Goal: Task Accomplishment & Management: Manage account settings

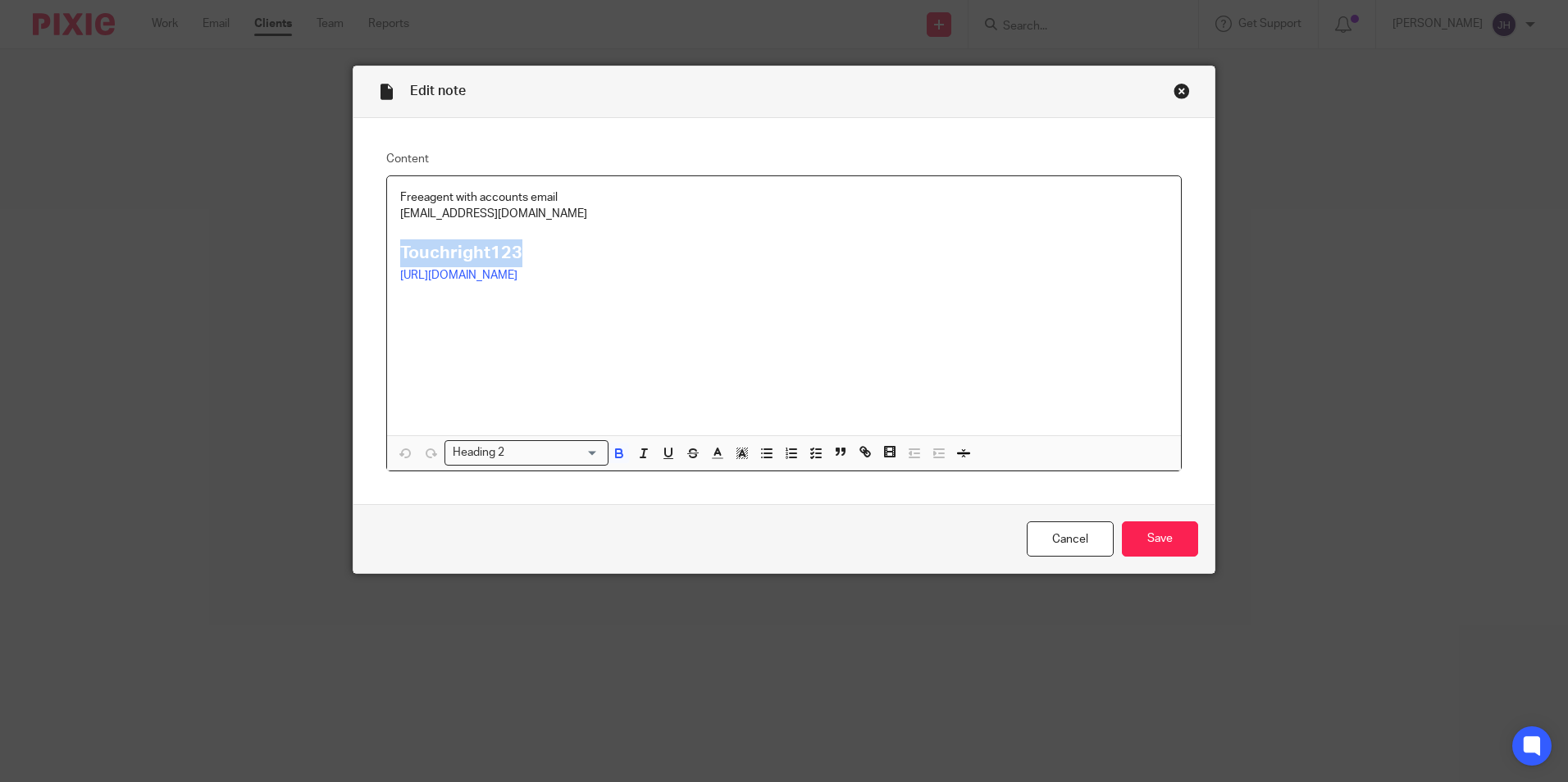
drag, startPoint x: 1152, startPoint y: 539, endPoint x: 1163, endPoint y: 406, distance: 133.5
click at [1153, 539] on input "Save" at bounding box center [1160, 539] width 76 height 35
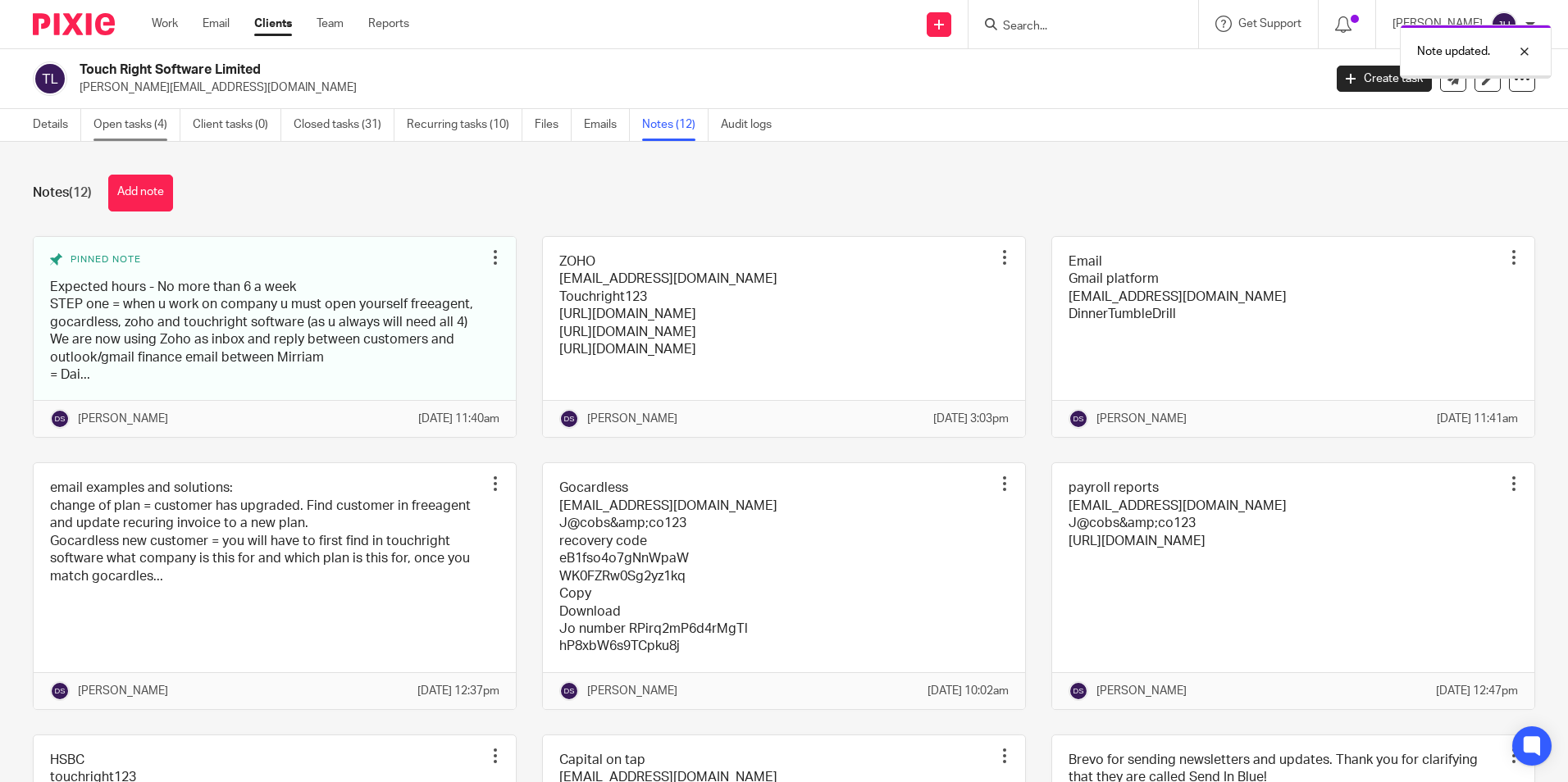
click at [125, 130] on link "Open tasks (4)" at bounding box center [136, 125] width 87 height 32
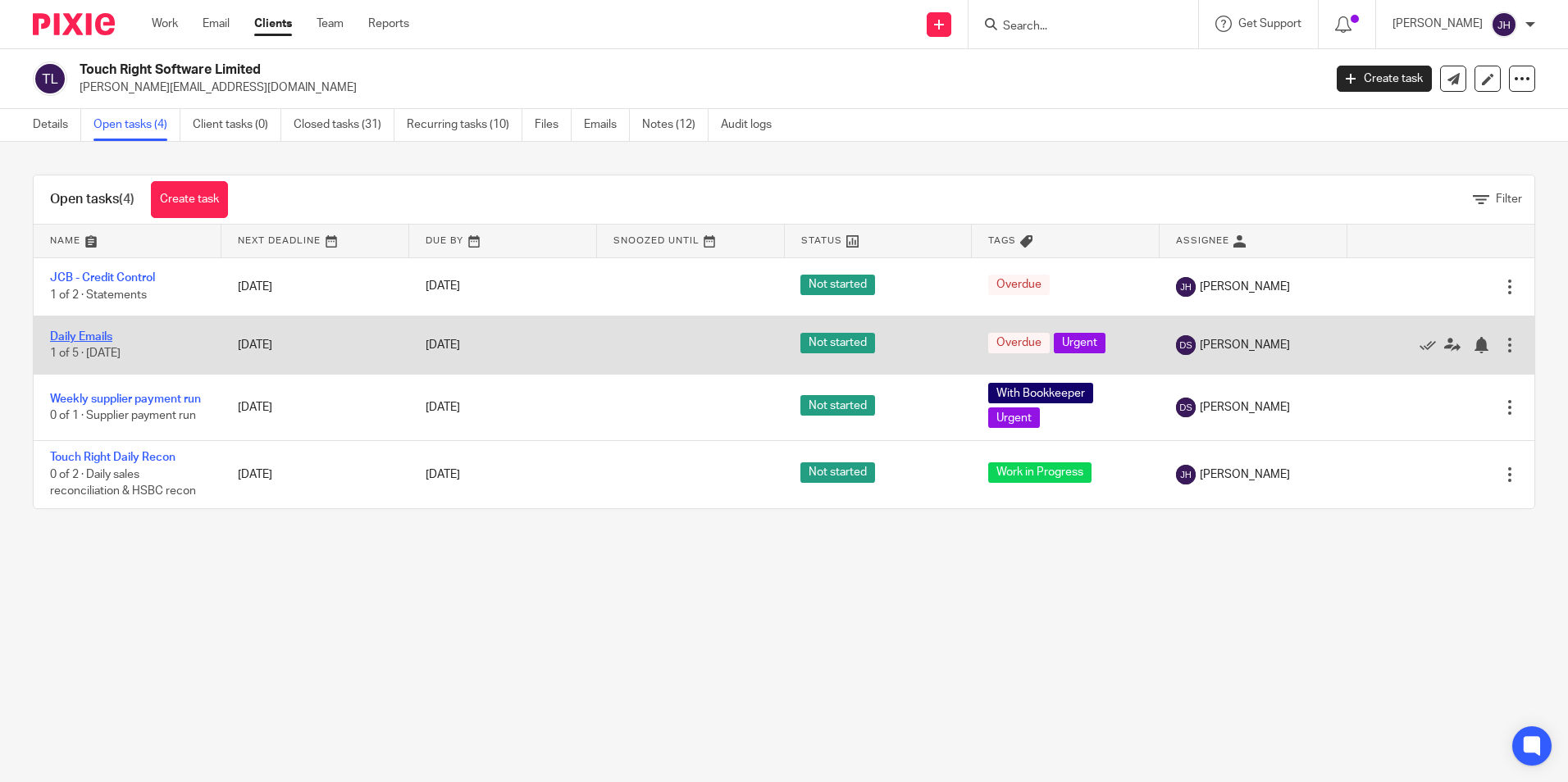
click at [67, 339] on link "Daily Emails" at bounding box center [81, 337] width 62 height 12
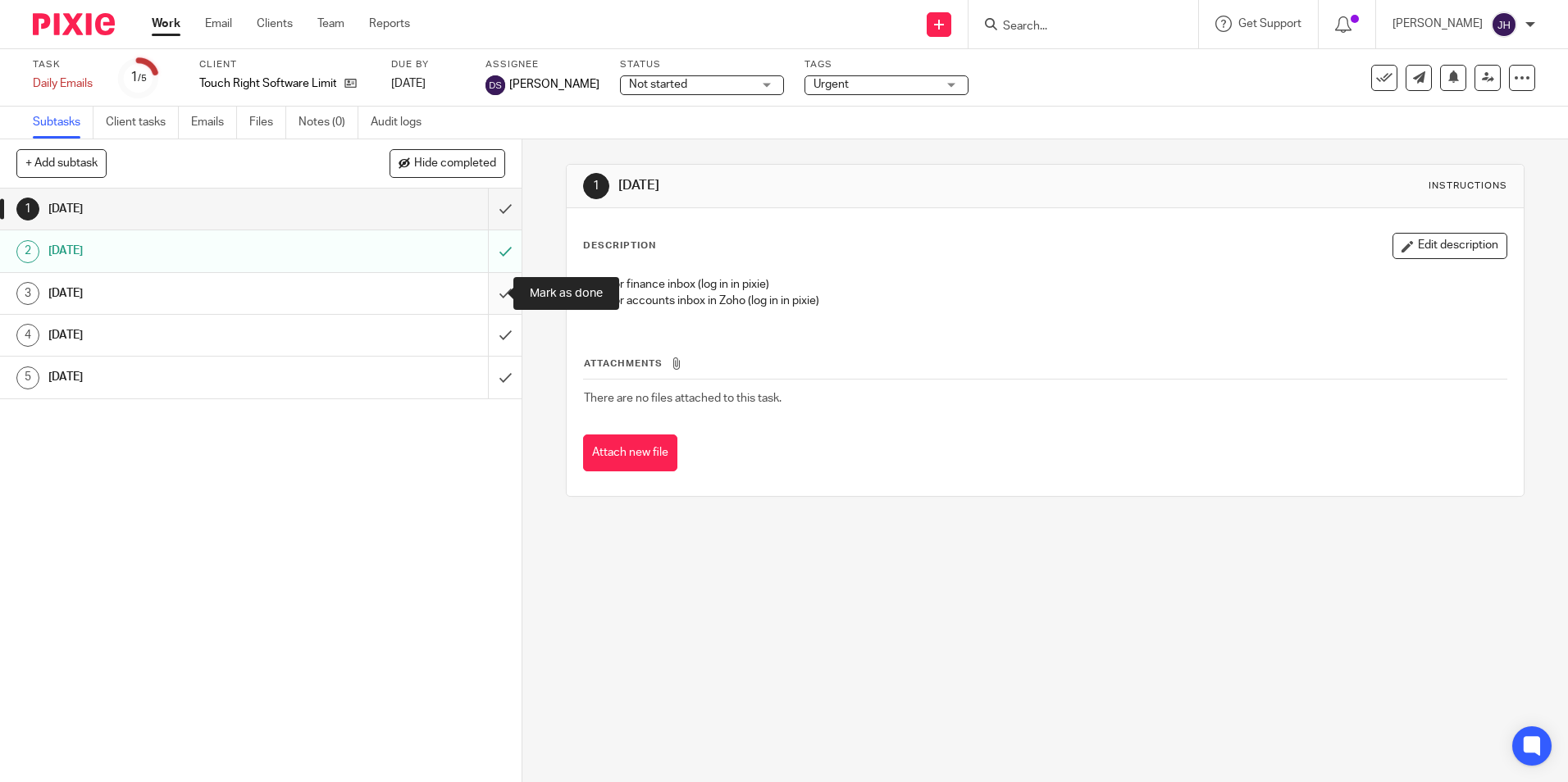
click at [489, 296] on input "submit" at bounding box center [260, 293] width 521 height 41
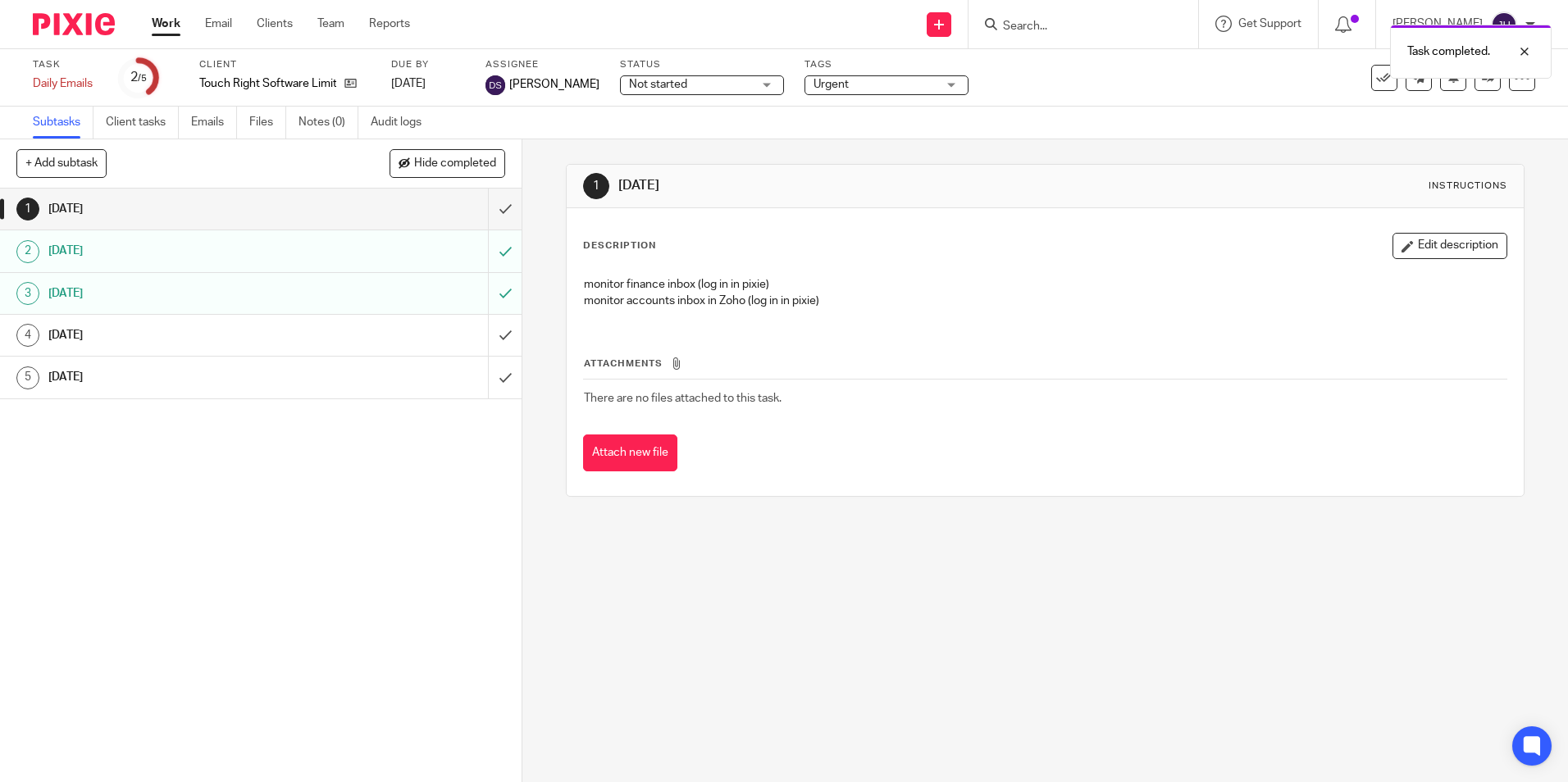
click at [170, 23] on link "Work" at bounding box center [165, 24] width 29 height 17
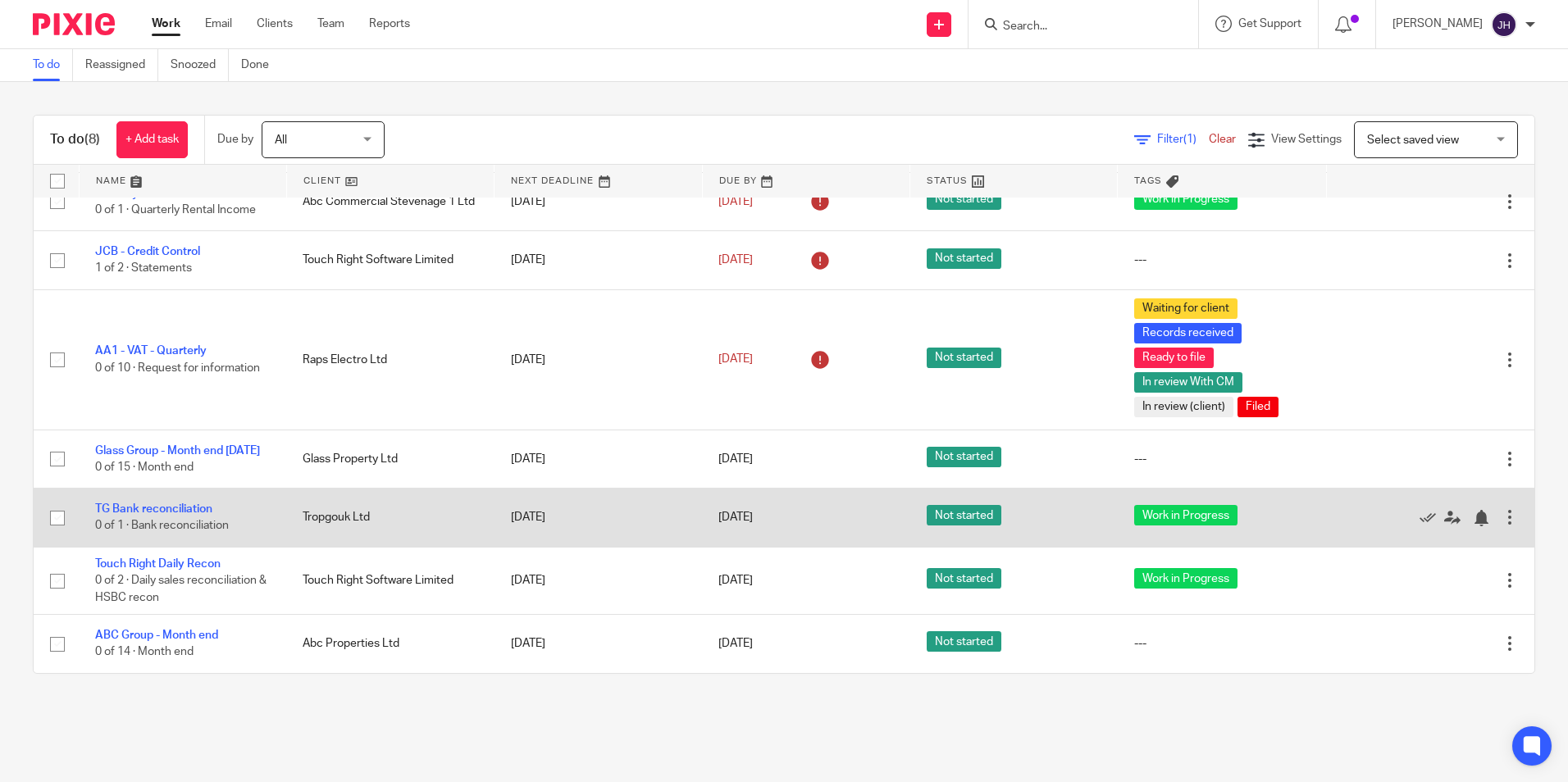
scroll to position [91, 0]
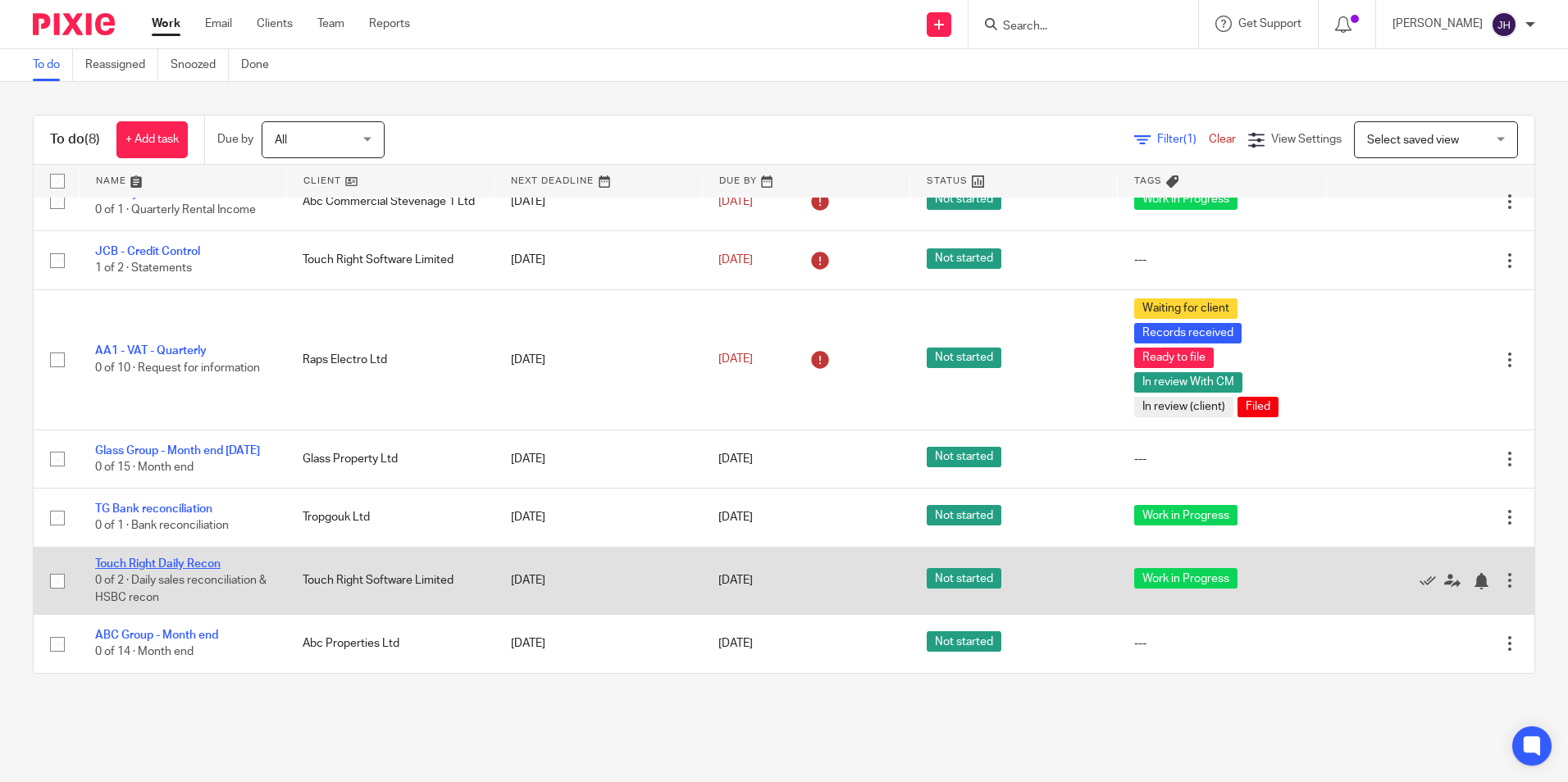
click at [175, 567] on link "Touch Right Daily Recon" at bounding box center [157, 564] width 126 height 12
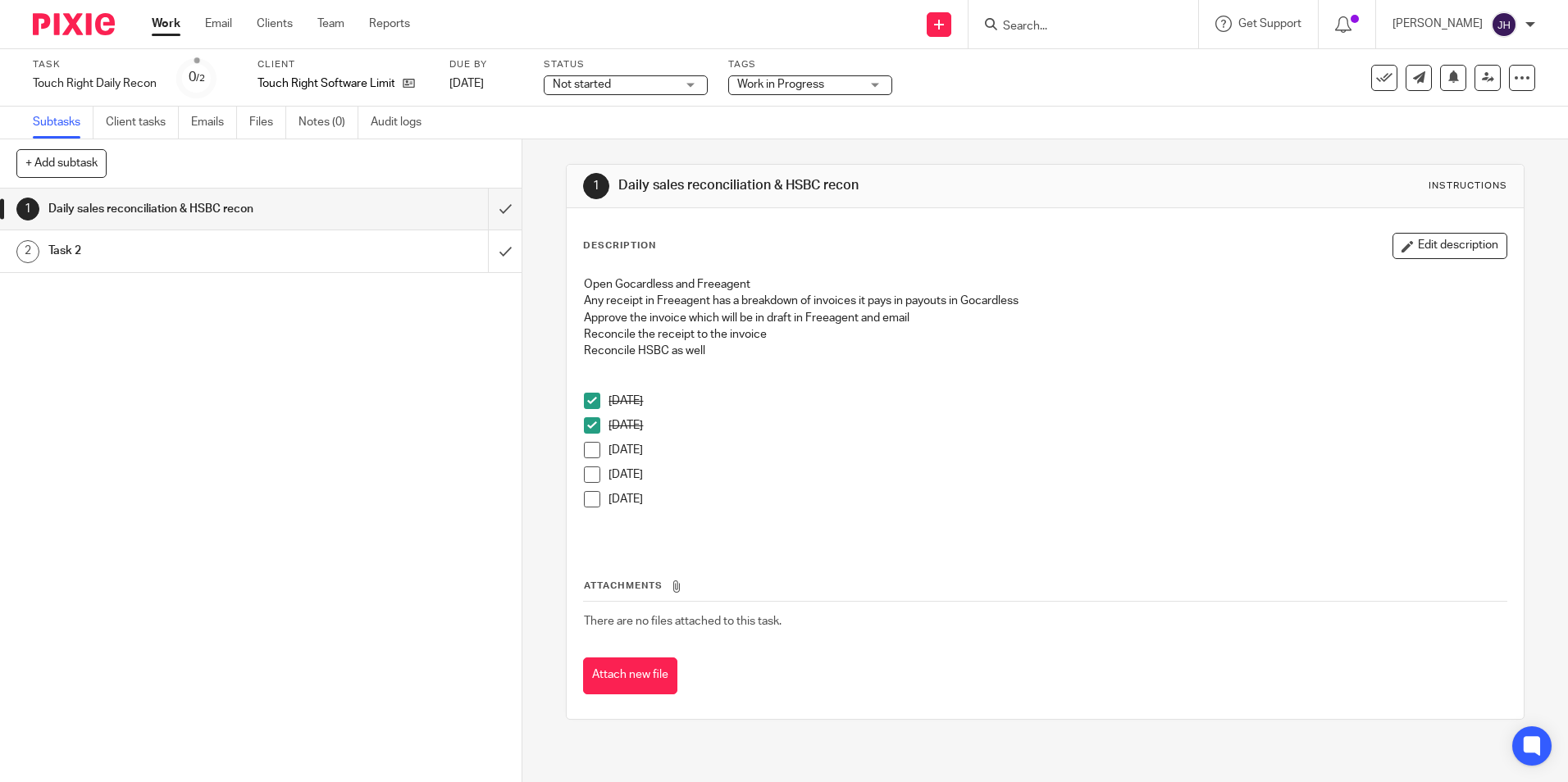
click at [592, 452] on span at bounding box center [592, 450] width 17 height 17
click at [165, 24] on link "Work" at bounding box center [165, 24] width 29 height 17
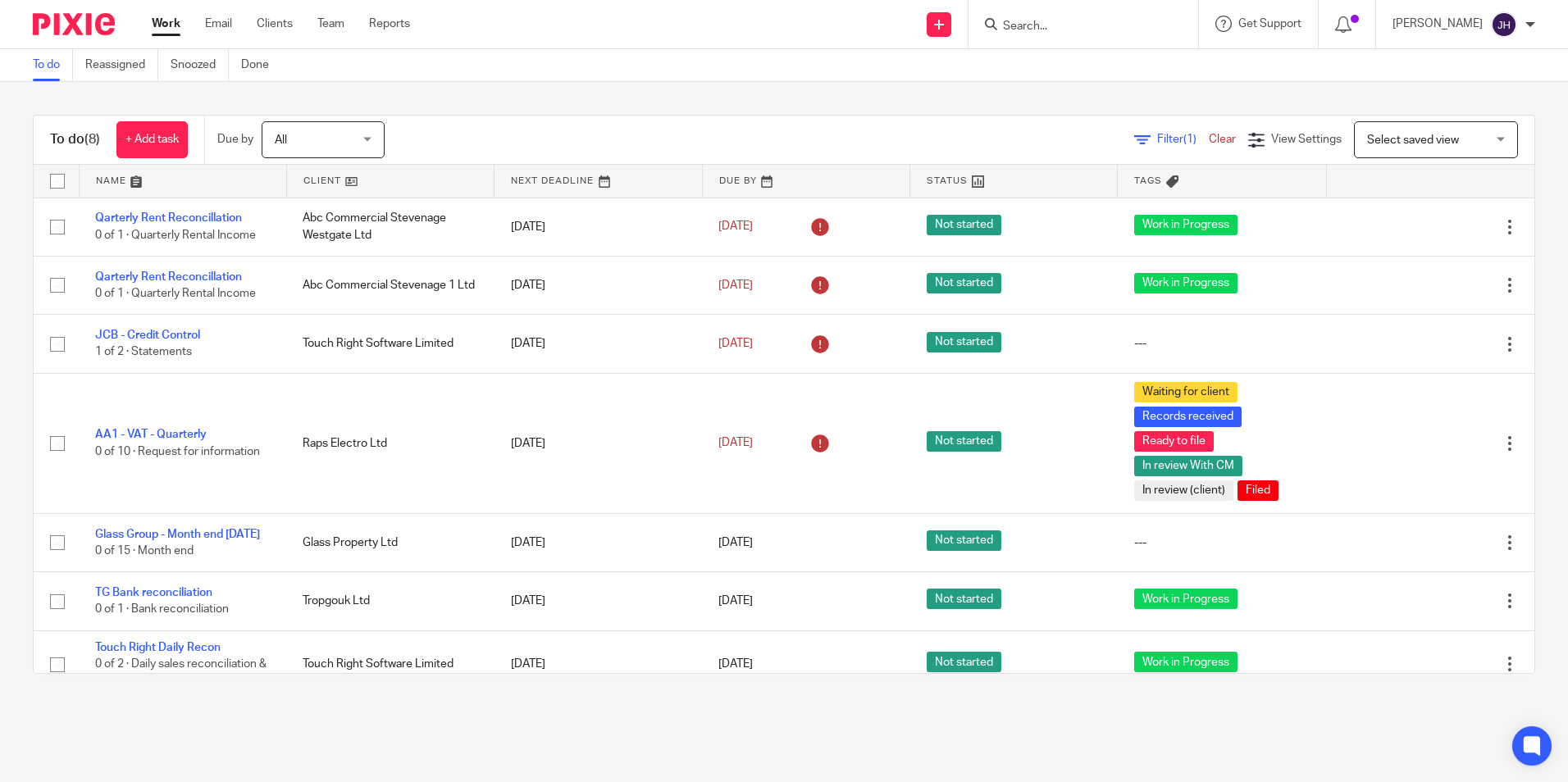
click at [1096, 17] on form at bounding box center [1088, 24] width 175 height 21
click at [1022, 30] on input "Search" at bounding box center [1075, 27] width 148 height 15
type input "raps"
click at [1038, 53] on link at bounding box center [1151, 64] width 306 height 25
click at [1038, 58] on link at bounding box center [1151, 64] width 306 height 25
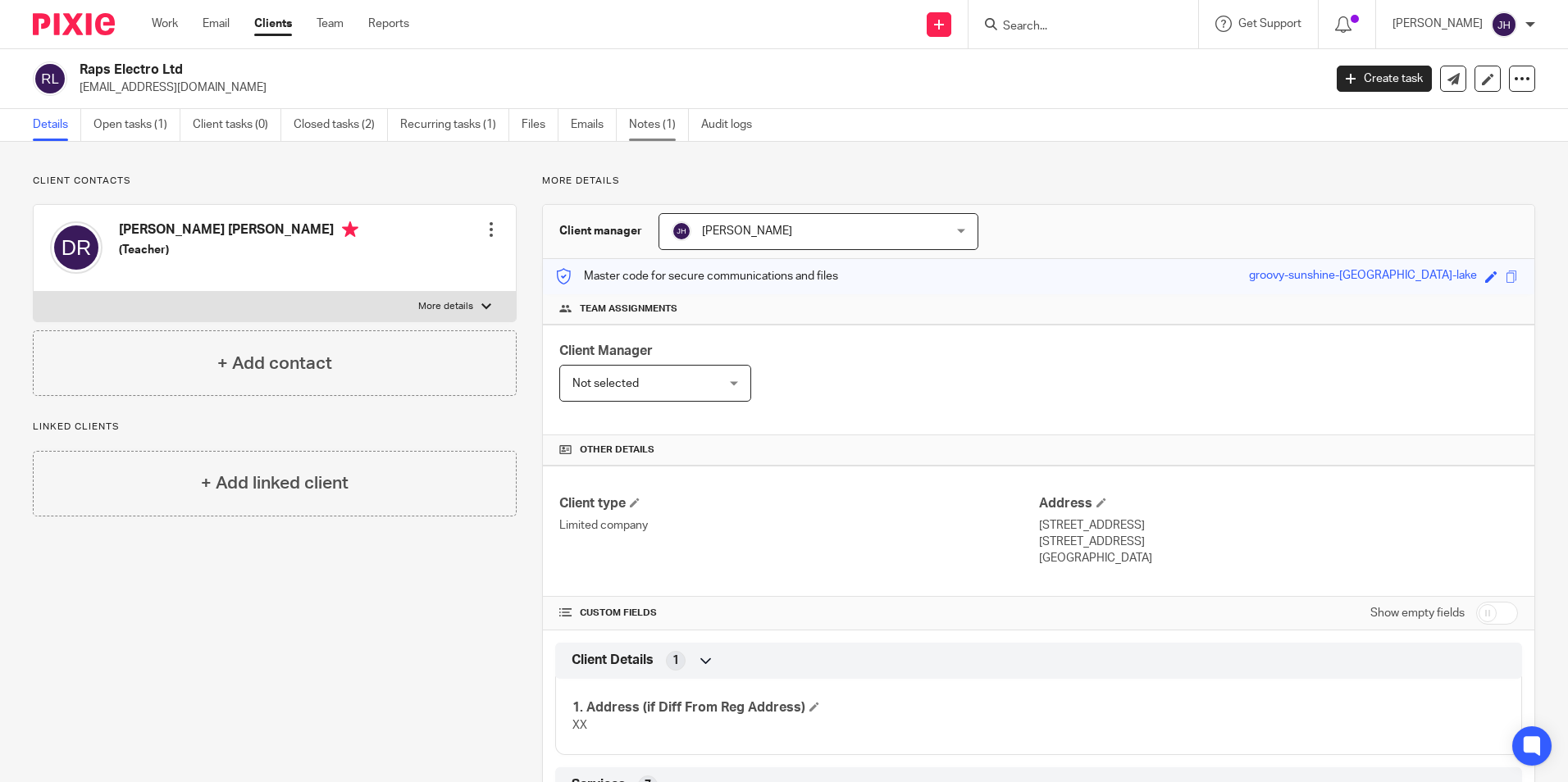
click at [655, 123] on link "Notes (1)" at bounding box center [658, 125] width 60 height 32
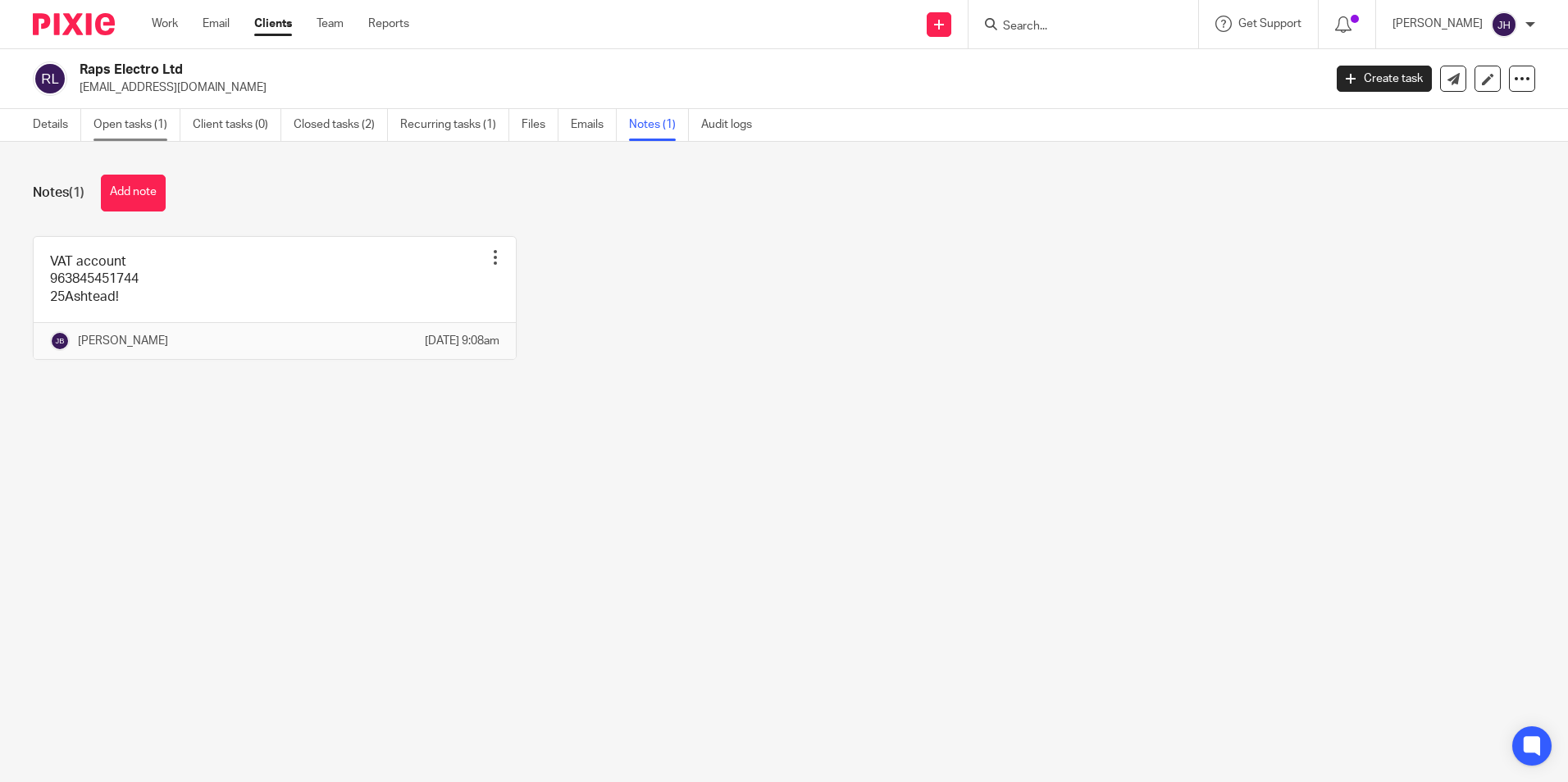
click at [152, 119] on link "Open tasks (1)" at bounding box center [136, 125] width 87 height 32
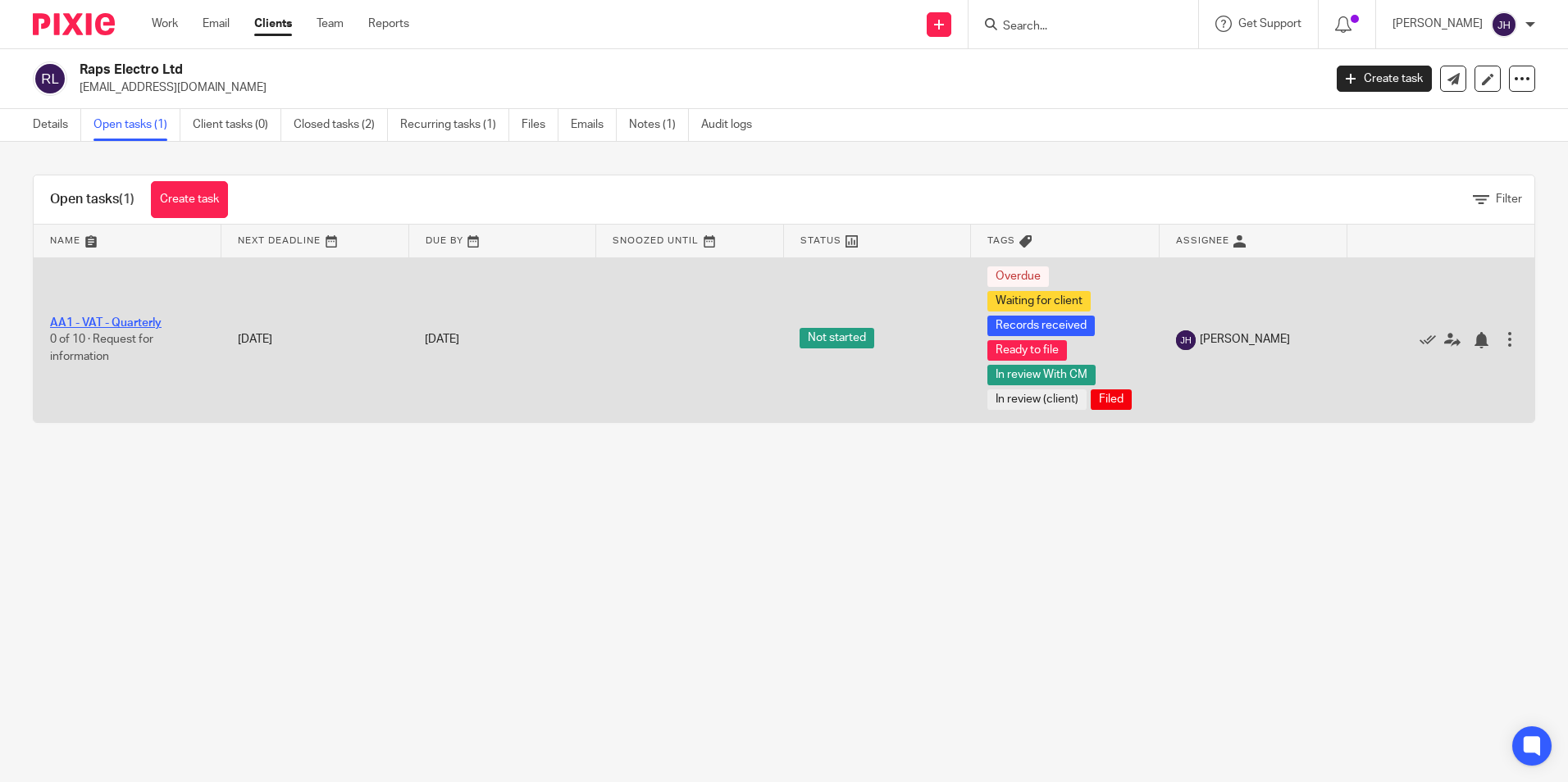
click at [122, 323] on link "AA1 - VAT - Quarterly" at bounding box center [106, 323] width 111 height 12
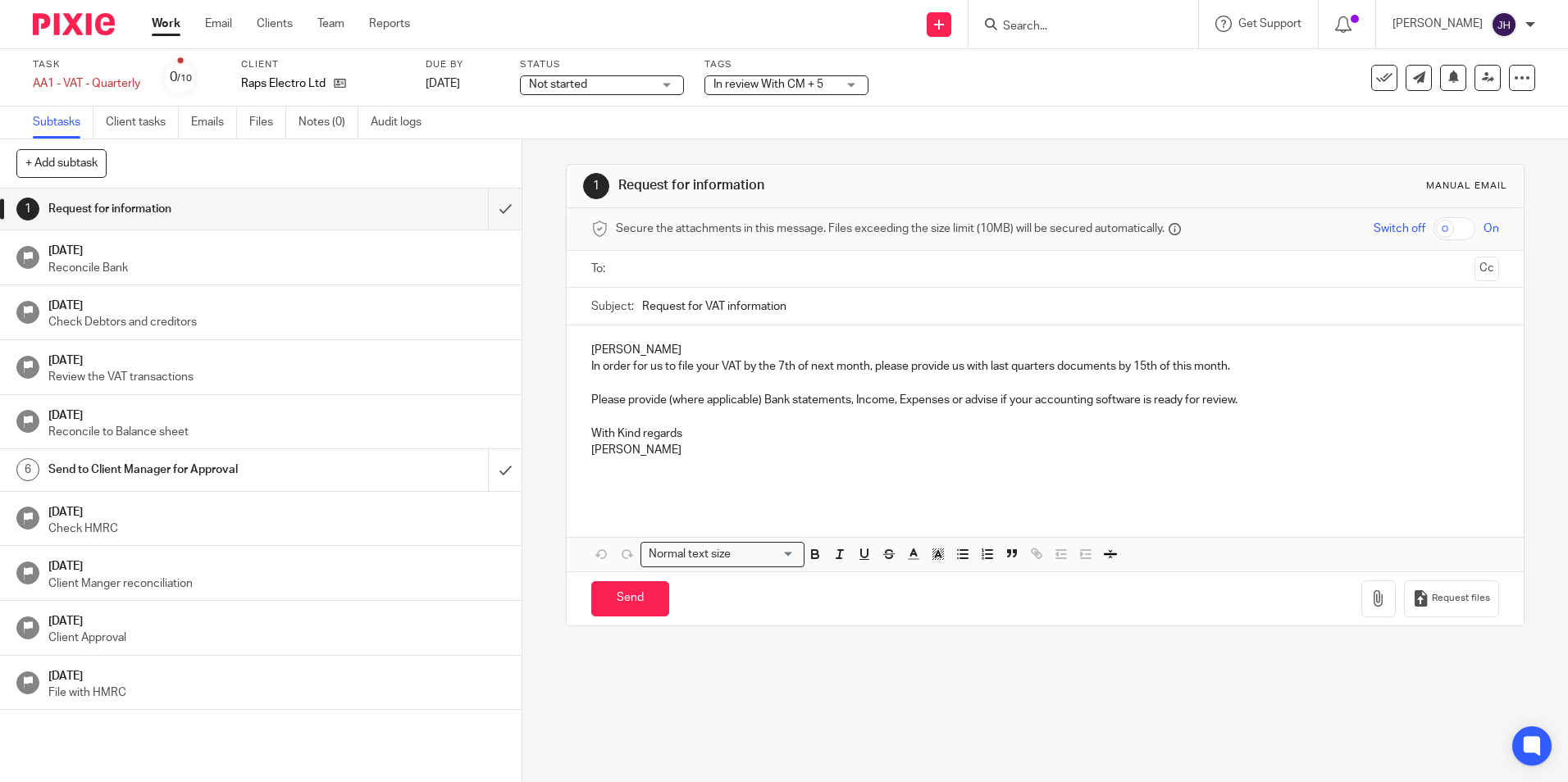
click at [170, 24] on link "Work" at bounding box center [165, 24] width 29 height 17
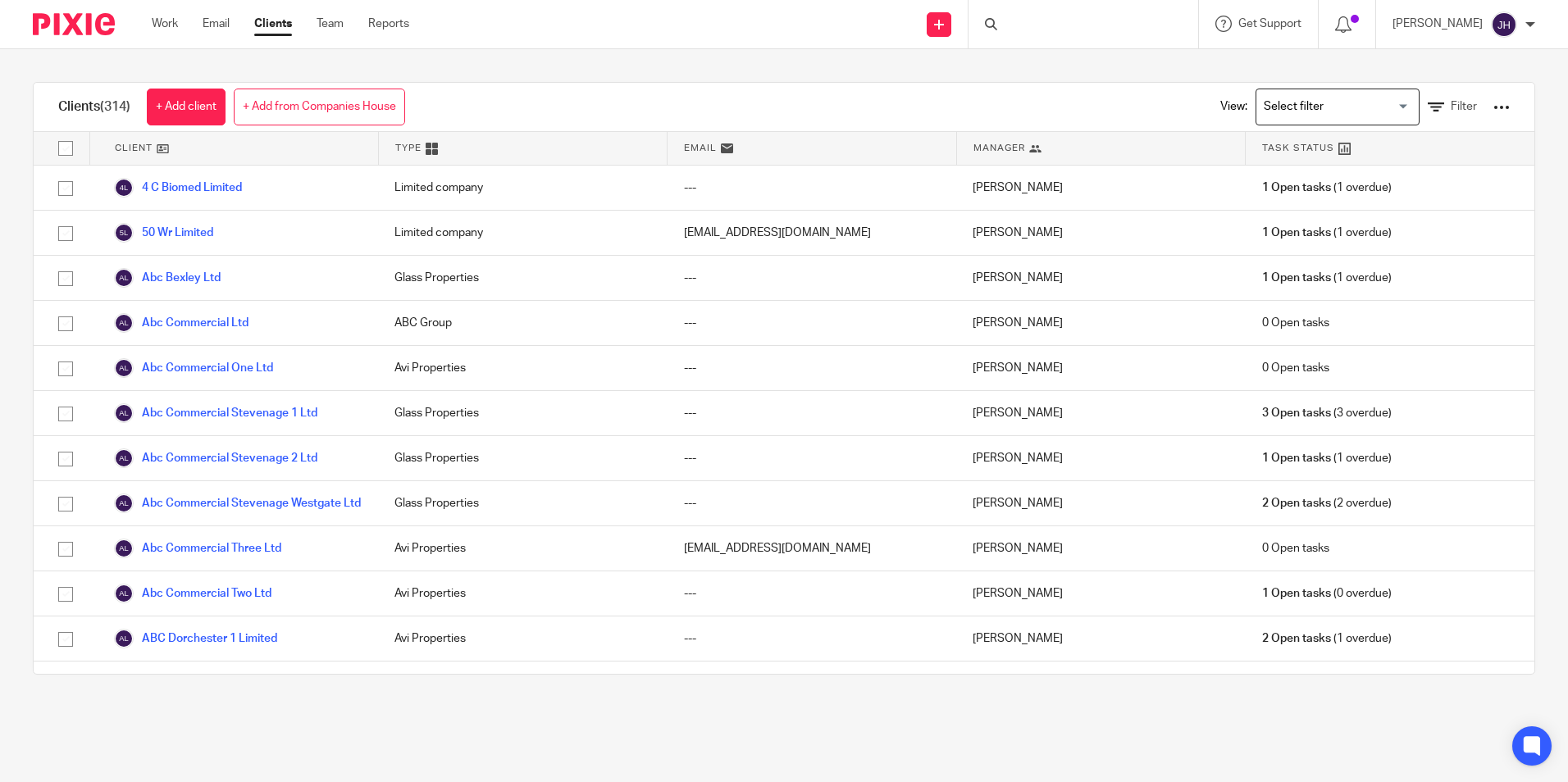
click at [1067, 27] on div at bounding box center [1083, 24] width 229 height 48
click at [987, 22] on icon at bounding box center [990, 24] width 12 height 12
click at [1026, 7] on div at bounding box center [1083, 24] width 229 height 48
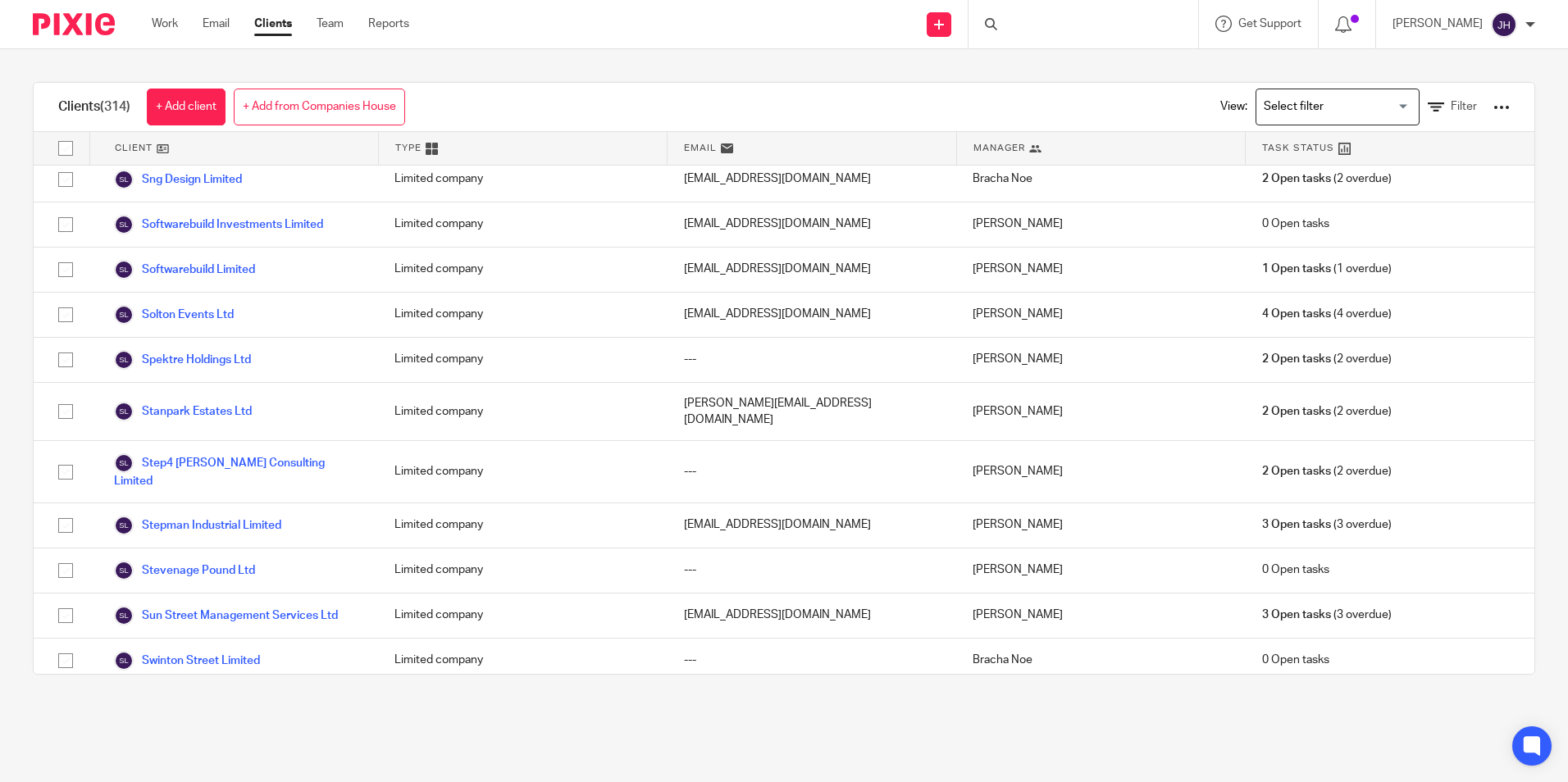
scroll to position [12622, 0]
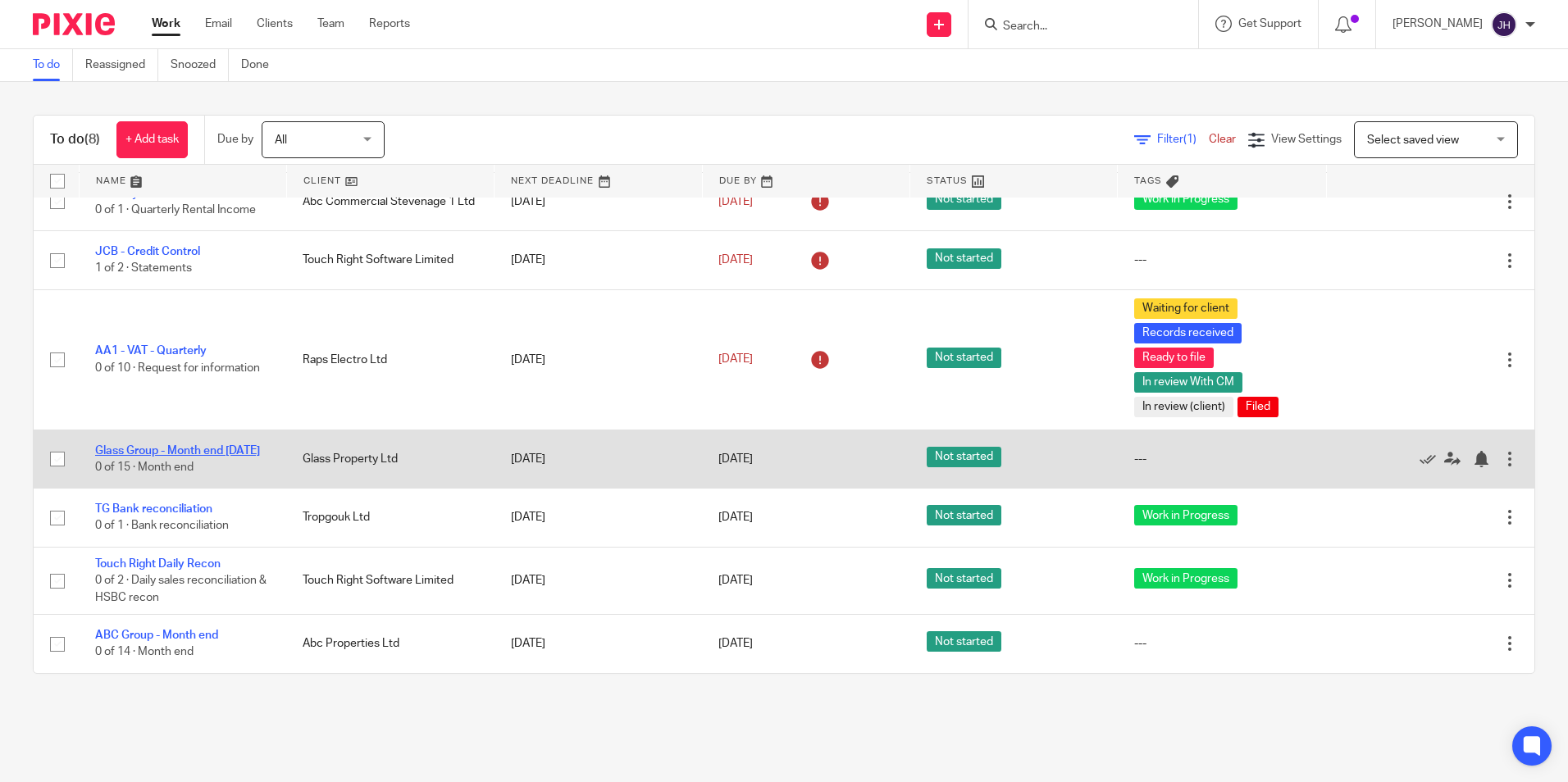
scroll to position [91, 0]
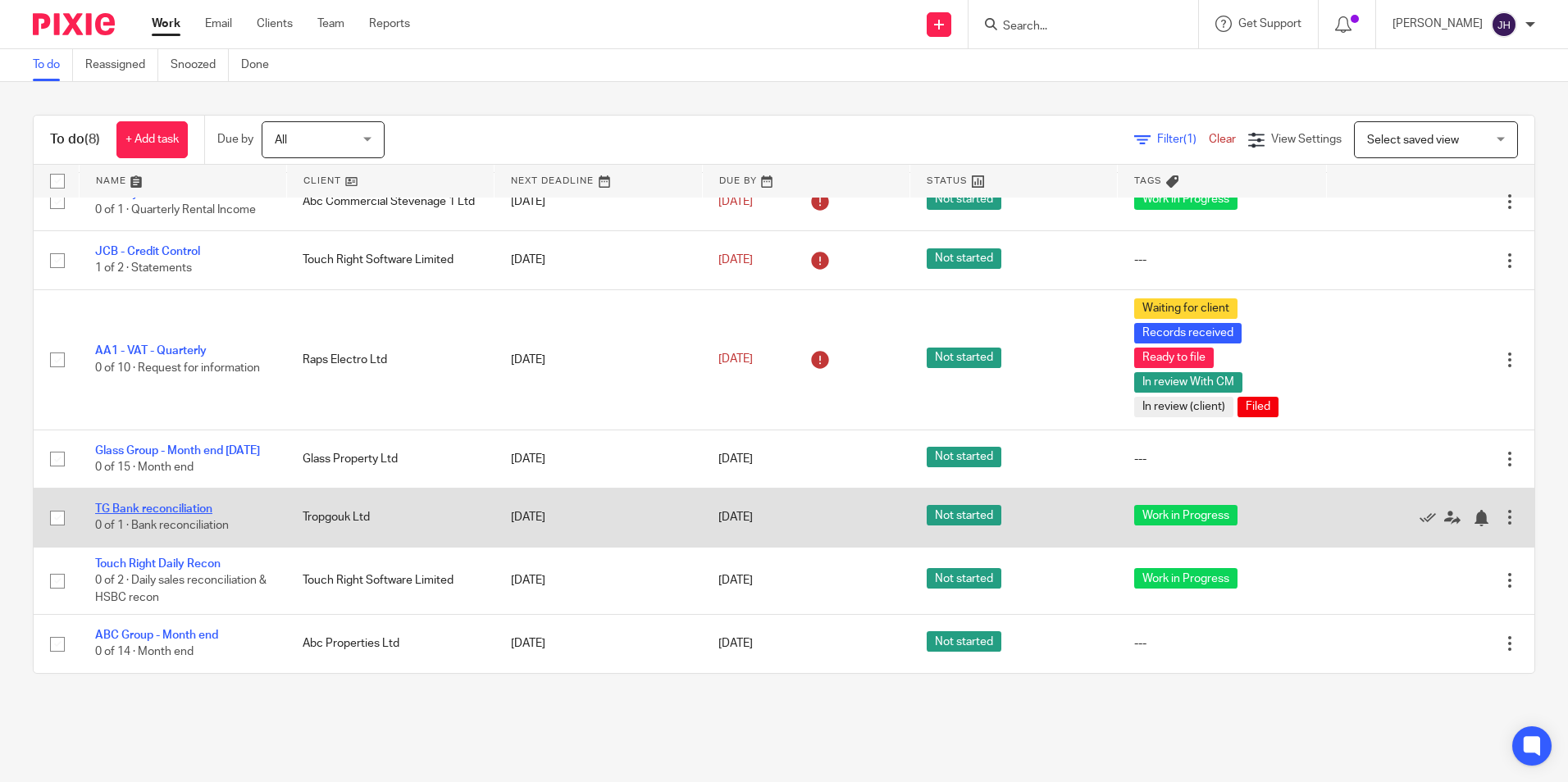
click at [193, 510] on link "TG Bank reconciliation" at bounding box center [153, 509] width 117 height 12
